Goal: Check status: Check status

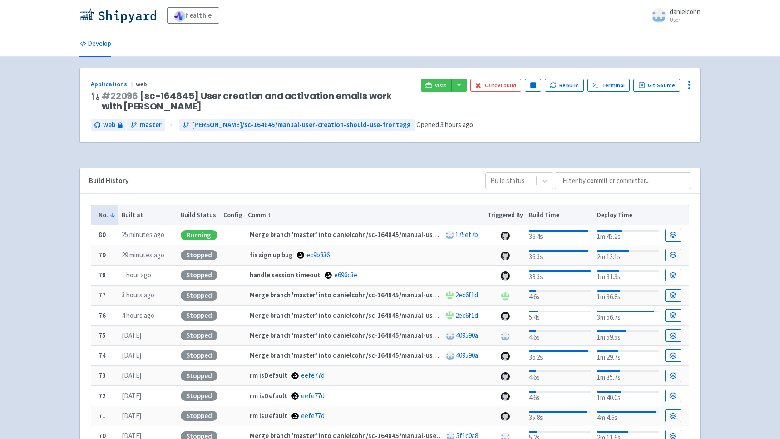
click at [328, 178] on div "Build History" at bounding box center [280, 181] width 382 height 10
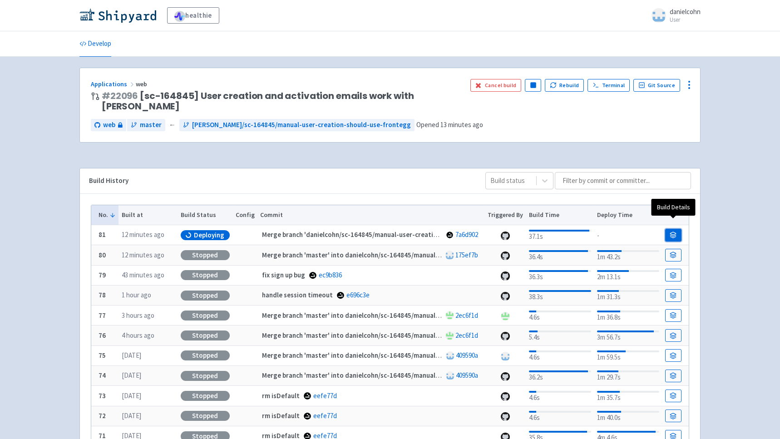
click at [674, 232] on icon at bounding box center [673, 235] width 7 height 7
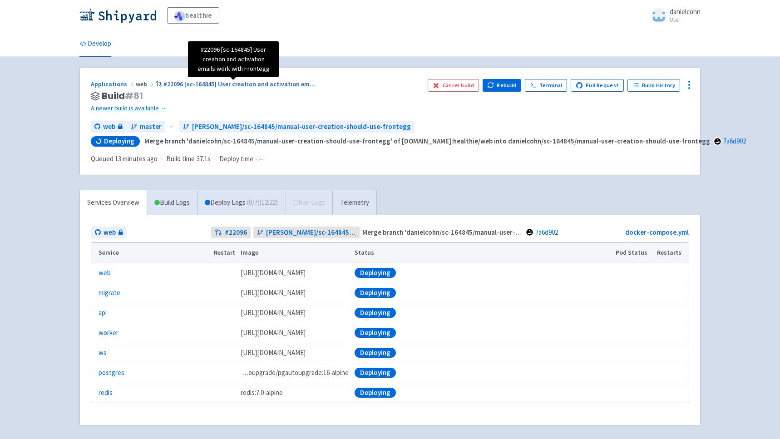
click at [224, 87] on span "#22096 [sc-164845] User creation and activation em ..." at bounding box center [239, 84] width 152 height 8
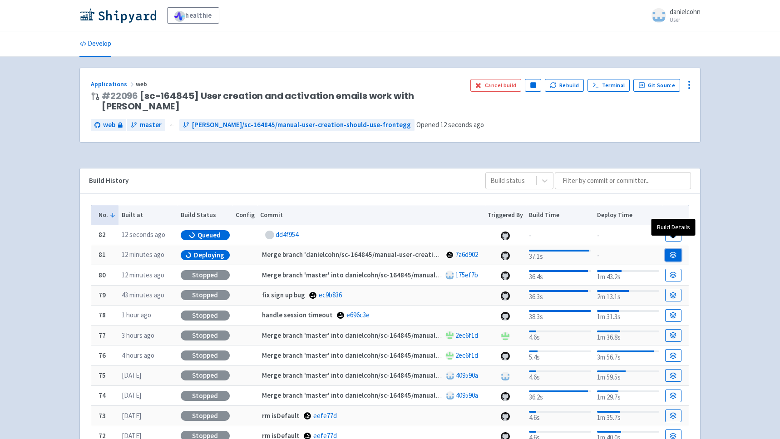
click at [678, 249] on link at bounding box center [673, 255] width 16 height 13
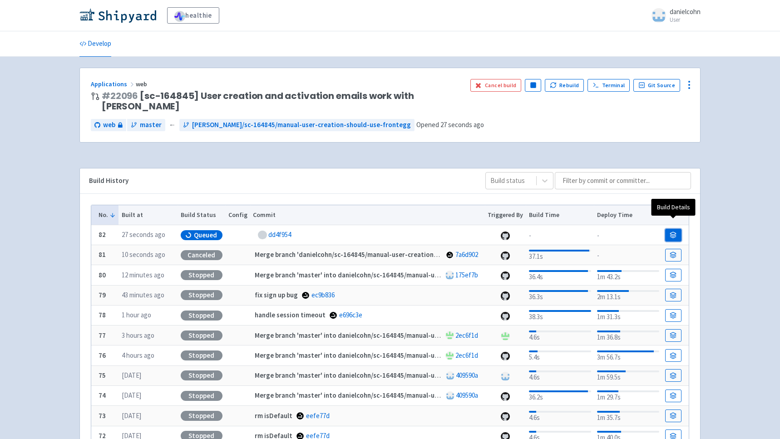
click at [671, 232] on icon at bounding box center [674, 233] width 6 height 3
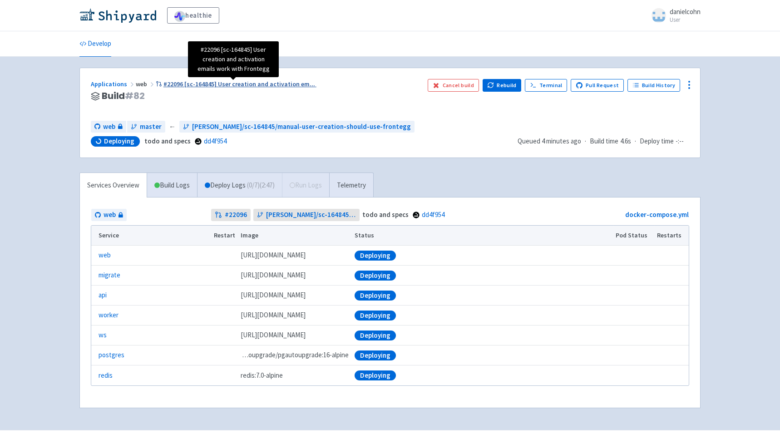
click at [286, 83] on span "#22096 [sc-164845] User creation and activation em ..." at bounding box center [239, 84] width 152 height 8
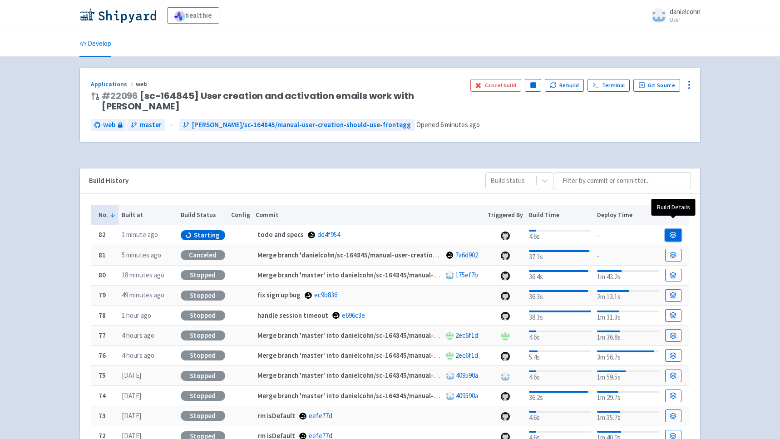
click at [681, 229] on link at bounding box center [673, 235] width 16 height 13
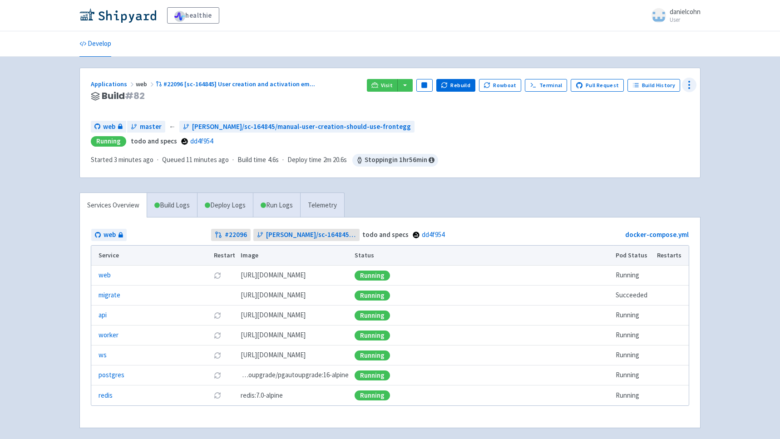
click at [689, 88] on circle at bounding box center [689, 88] width 1 height 1
click at [649, 157] on span "Env Vars" at bounding box center [654, 154] width 64 height 13
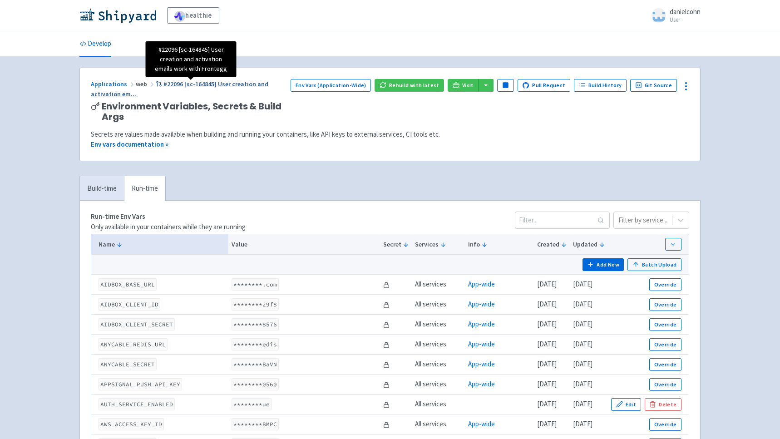
click at [262, 82] on span "#22096 [sc-164845] User creation and activation em ..." at bounding box center [180, 89] width 178 height 19
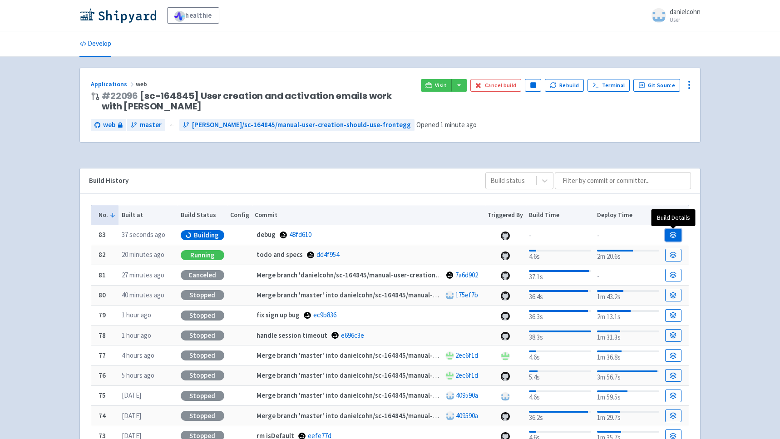
click at [673, 238] on icon at bounding box center [673, 235] width 7 height 7
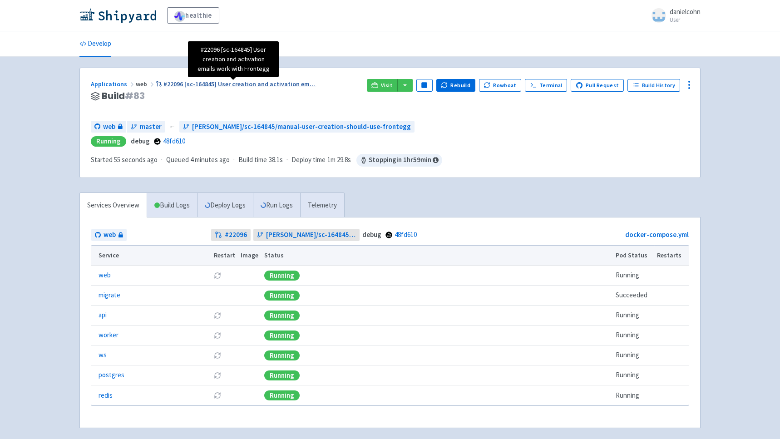
click at [282, 87] on span "#22096 [sc-164845] User creation and activation em ..." at bounding box center [239, 84] width 152 height 8
